Goal: Transaction & Acquisition: Purchase product/service

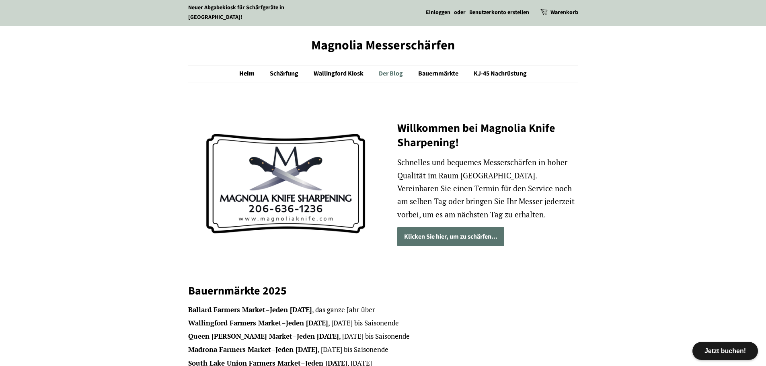
click at [391, 72] on font "Der Blog" at bounding box center [391, 73] width 24 height 9
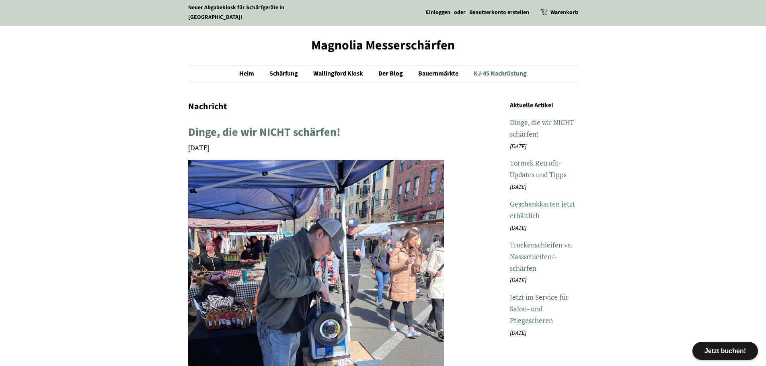
click at [508, 69] on font "KJ-45 Nachrüstung" at bounding box center [500, 73] width 53 height 9
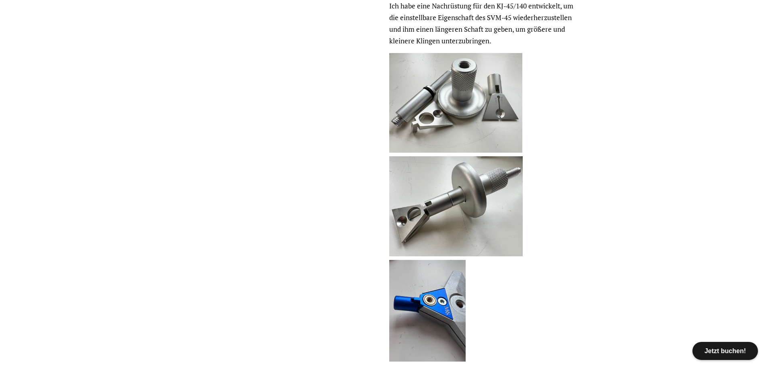
scroll to position [322, 0]
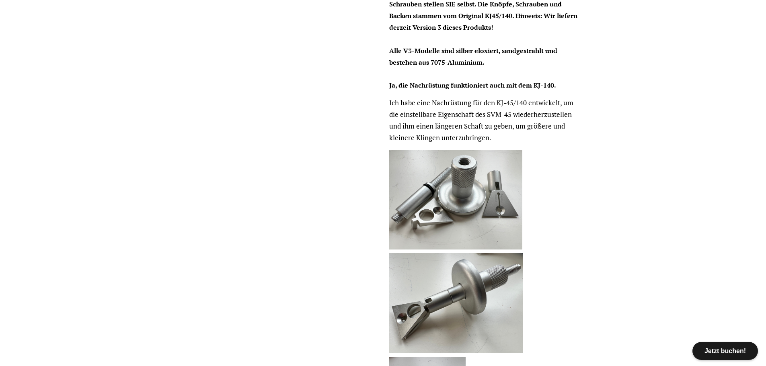
click at [500, 214] on img at bounding box center [455, 200] width 133 height 100
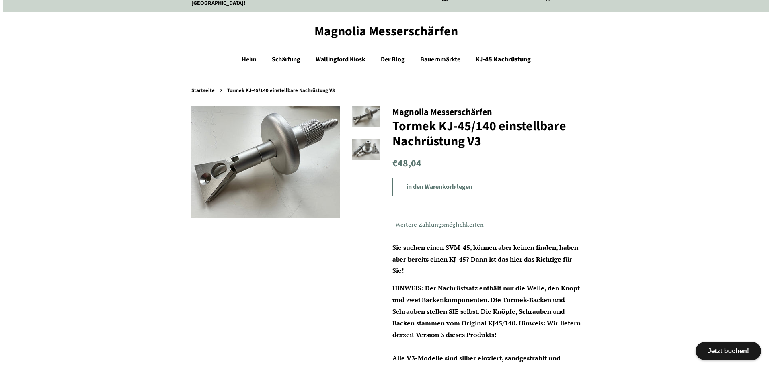
scroll to position [0, 0]
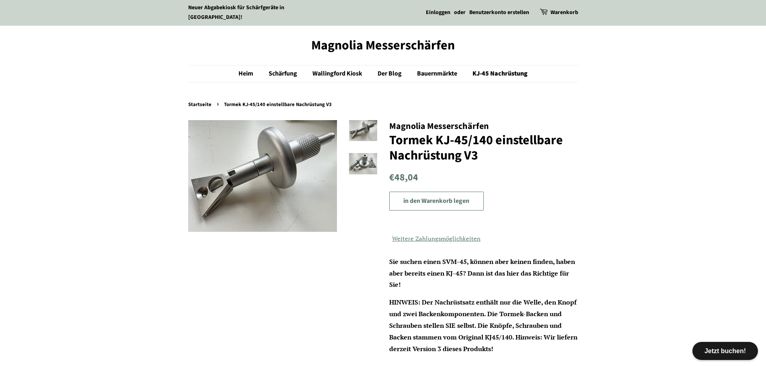
click at [213, 186] on img at bounding box center [262, 176] width 149 height 112
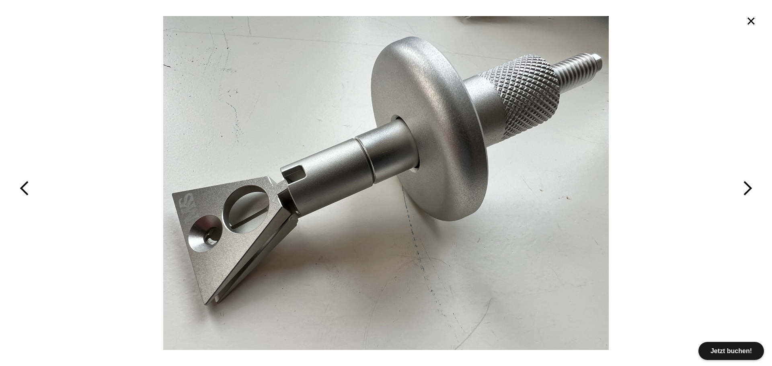
drag, startPoint x: 675, startPoint y: 125, endPoint x: 669, endPoint y: 113, distance: 14.0
click at [675, 125] on button "button" at bounding box center [695, 183] width 154 height 366
